Goal: Navigation & Orientation: Find specific page/section

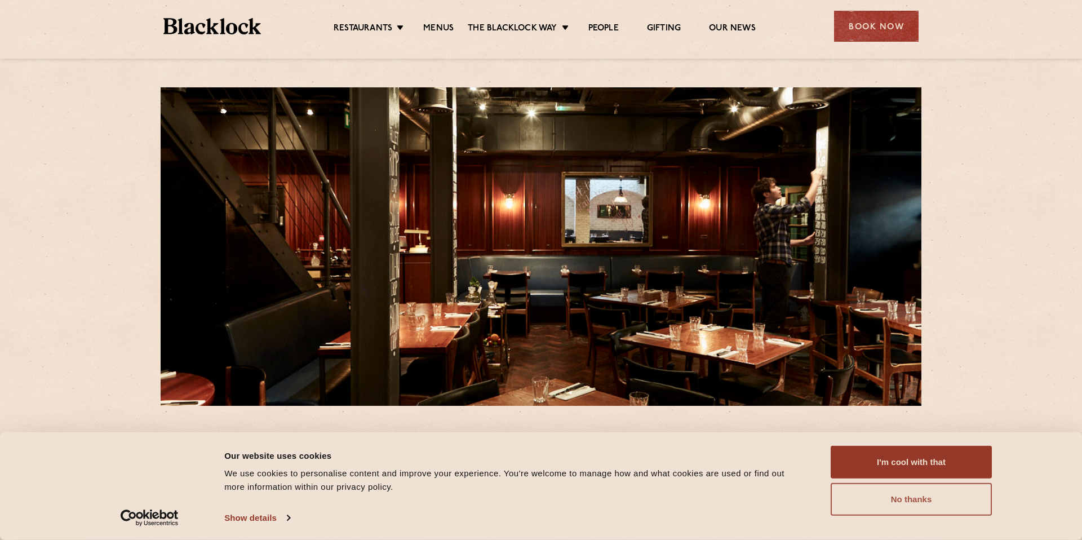
click at [929, 499] on button "No thanks" at bounding box center [911, 499] width 161 height 33
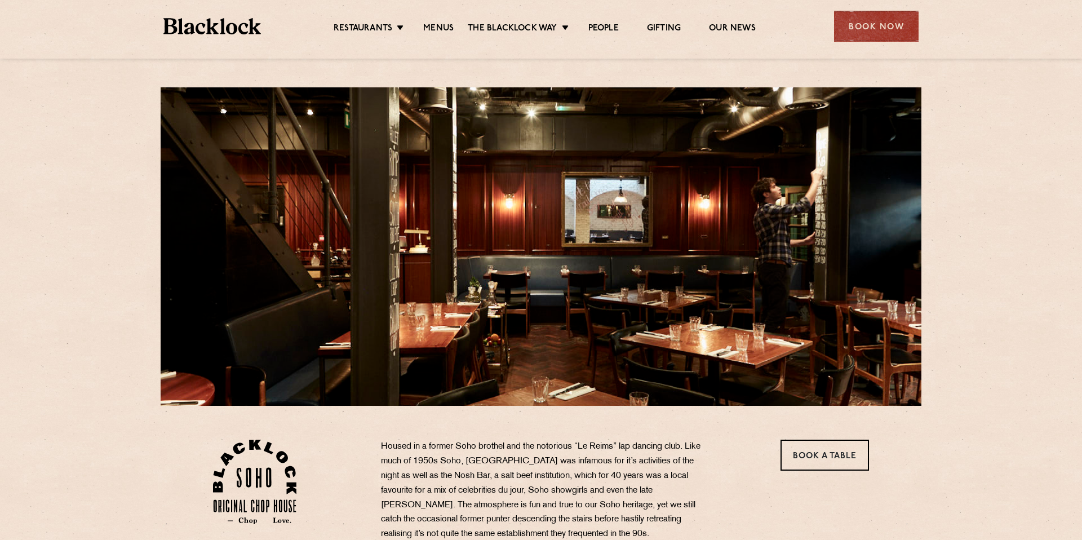
click at [384, 20] on ul "Restaurants Soho City Shoreditch Covent Garden Canary Wharf Manchester Birmingh…" at bounding box center [544, 26] width 567 height 18
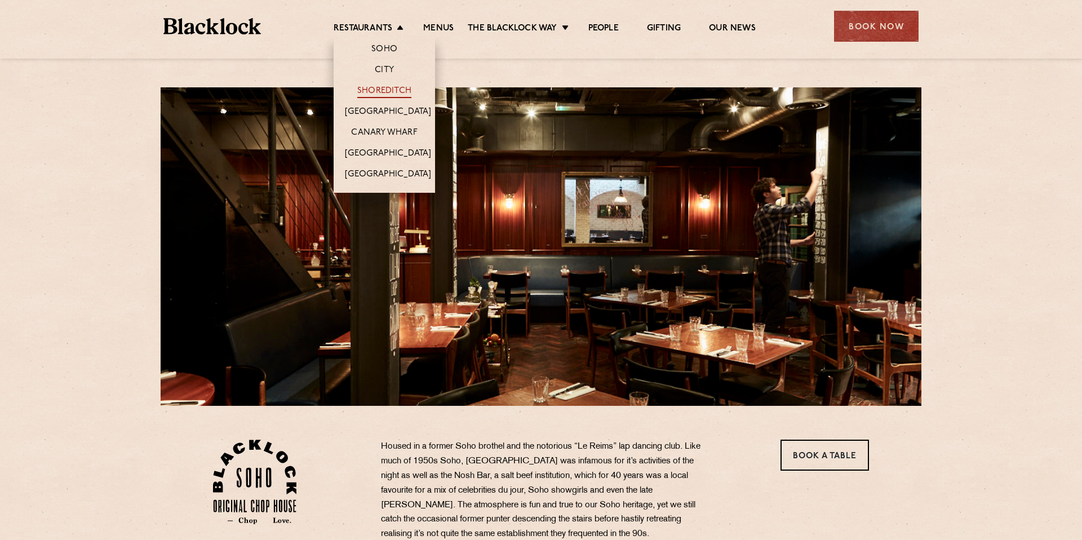
click at [390, 92] on link "Shoreditch" at bounding box center [384, 92] width 54 height 12
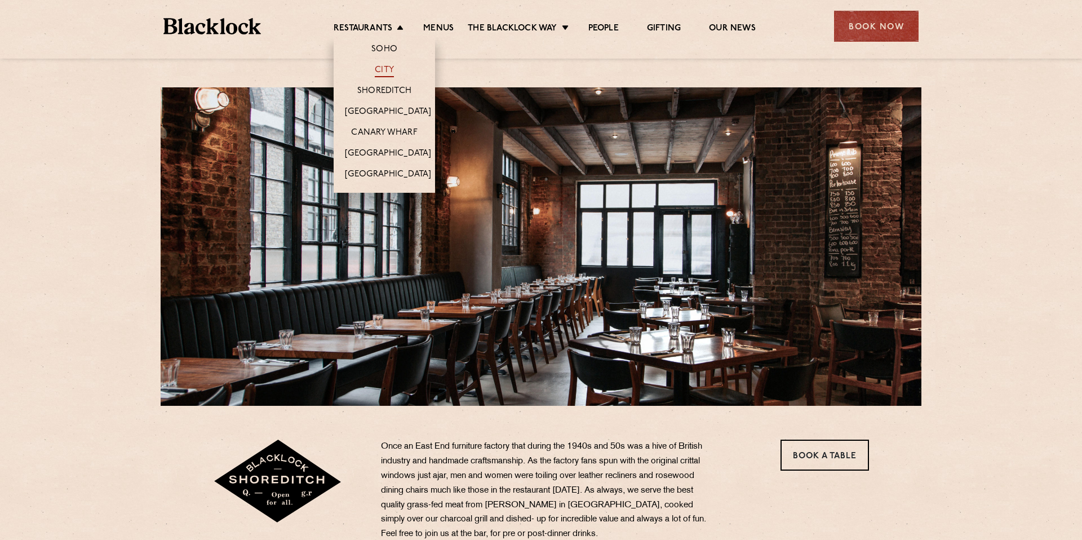
click at [387, 65] on link "City" at bounding box center [384, 71] width 19 height 12
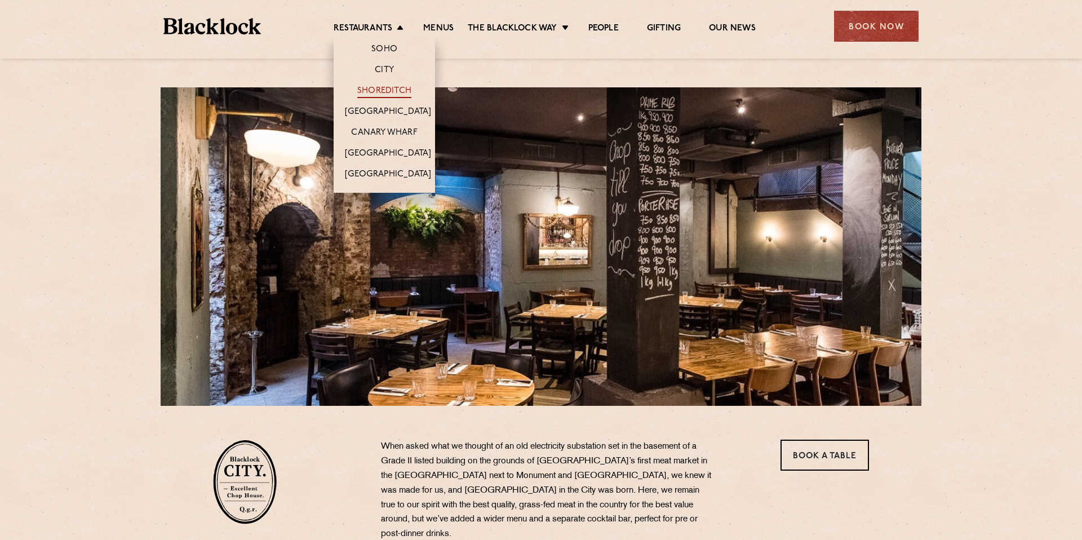
click at [383, 87] on link "Shoreditch" at bounding box center [384, 92] width 54 height 12
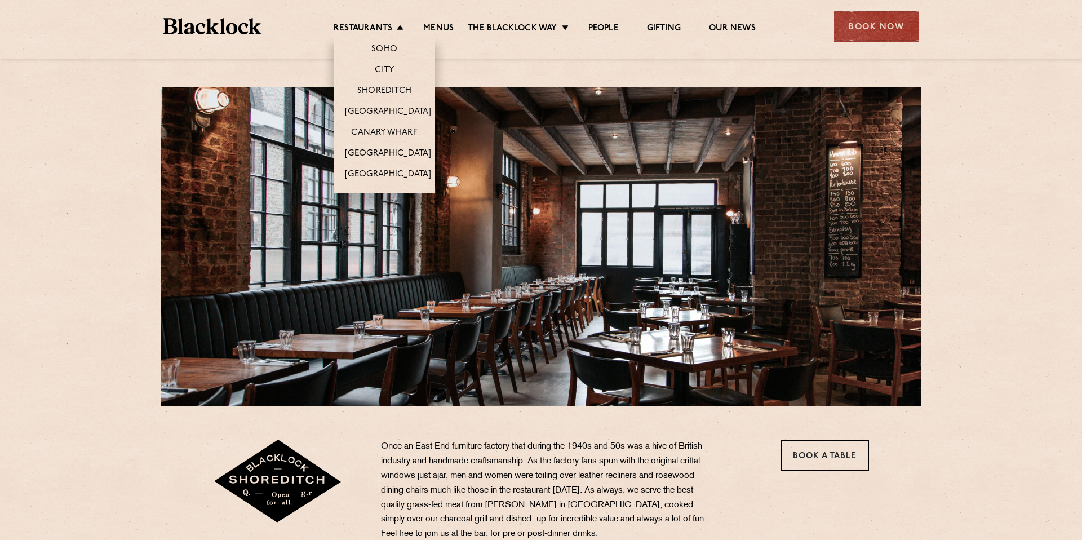
click at [383, 41] on li "Soho" at bounding box center [384, 48] width 101 height 24
click at [387, 50] on link "Soho" at bounding box center [384, 50] width 26 height 12
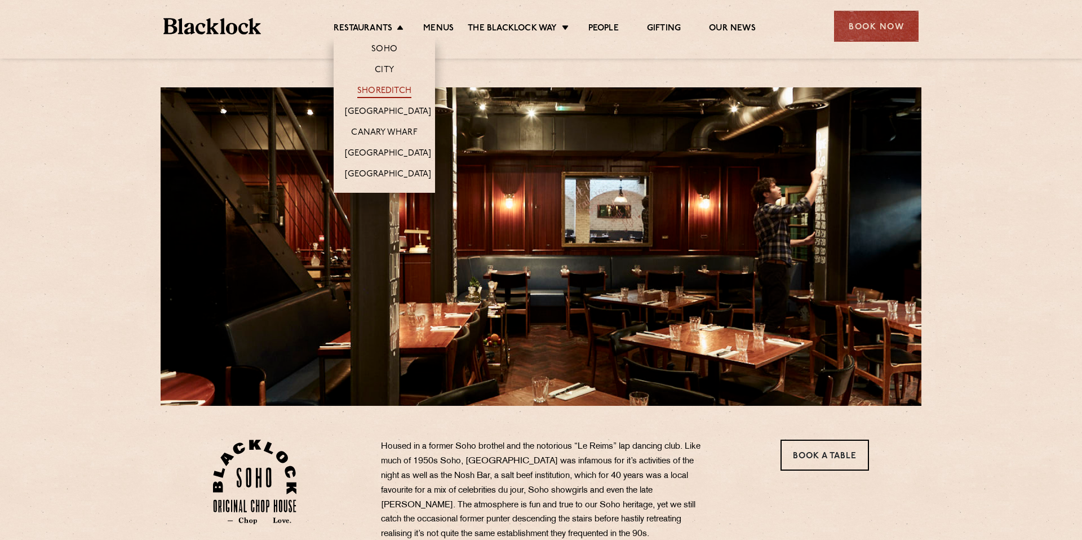
click at [396, 86] on link "Shoreditch" at bounding box center [384, 92] width 54 height 12
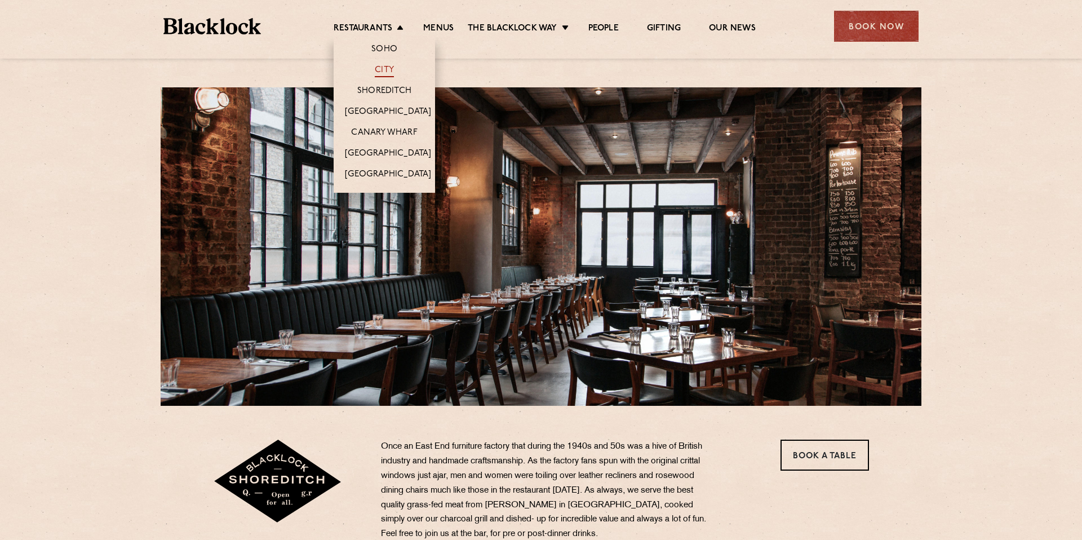
click at [381, 66] on link "City" at bounding box center [384, 71] width 19 height 12
